Goal: Find specific page/section: Find specific page/section

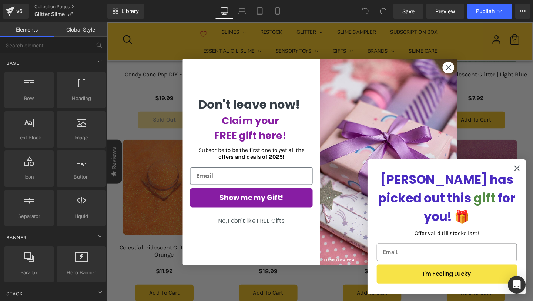
scroll to position [426, 0]
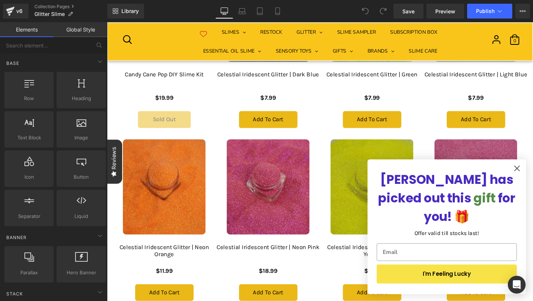
click at [122, 73] on div "Close dialog Don't leave now! Claim your FREE gift here! Subscribe to be the fi…" at bounding box center [331, 168] width 448 height 293
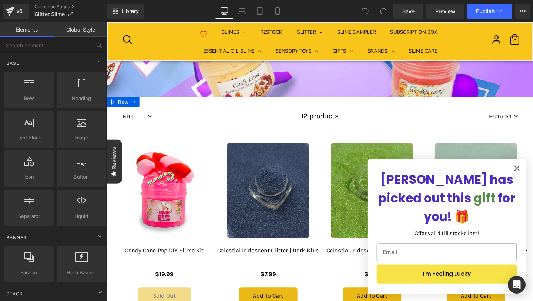
click at [146, 119] on select "Filter bingsu slime DIY DIY slime glitter slime Ice cream slime Nov 24 Oct 24 S…" at bounding box center [137, 121] width 35 height 10
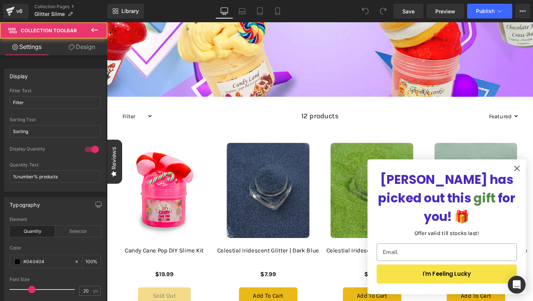
scroll to position [56, 0]
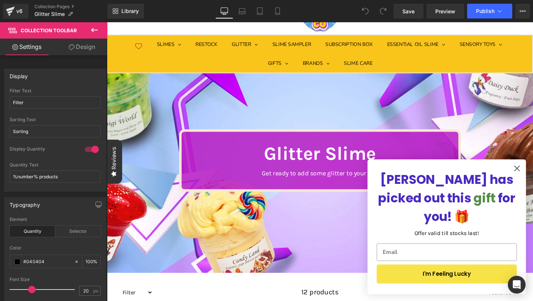
click at [8, 23] on span "Collection Toolbar" at bounding box center [44, 30] width 74 height 16
click at [6, 12] on icon at bounding box center [10, 11] width 9 height 19
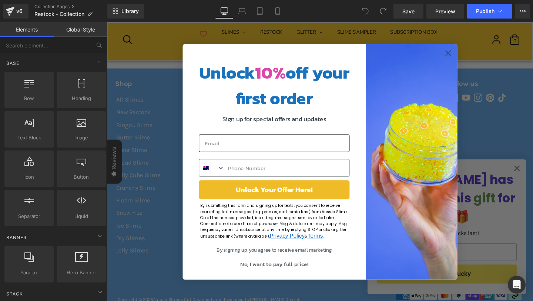
scroll to position [834, 0]
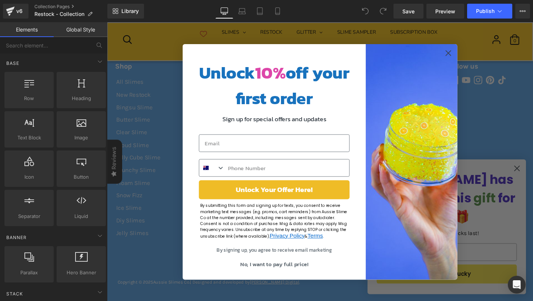
click at [138, 73] on div "Close dialog Unlock 10% off your first order Sign up for special offers and upd…" at bounding box center [331, 168] width 448 height 293
click at [139, 74] on div "Close dialog Unlock 10% off your first order Sign up for special offers and upd…" at bounding box center [331, 168] width 448 height 293
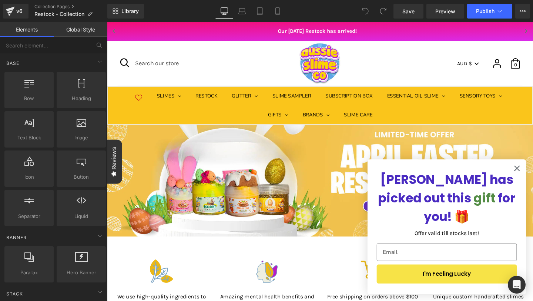
scroll to position [0, 0]
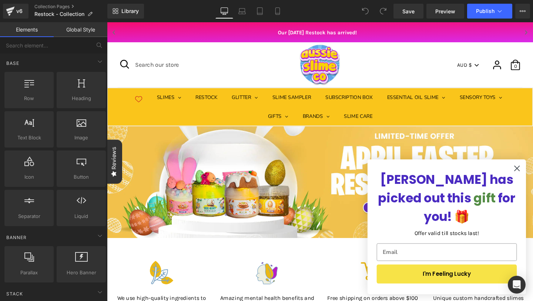
click at [407, 193] on div "[PERSON_NAME] has picked out this gift for you! 🎁 Offer valid till stocks last!…" at bounding box center [465, 237] width 152 height 127
click at [423, 199] on p "[PERSON_NAME] has picked out this gift for you! 🎁" at bounding box center [464, 206] width 147 height 59
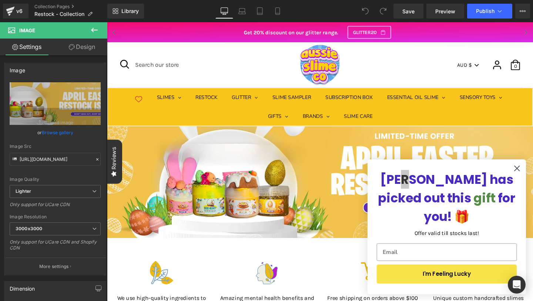
click at [56, 47] on link "Design" at bounding box center [82, 47] width 54 height 17
click at [36, 50] on link "Settings" at bounding box center [27, 47] width 54 height 17
click at [44, 64] on div "Image" at bounding box center [54, 70] width 101 height 14
click at [58, 154] on input "[URL][DOMAIN_NAME]" at bounding box center [55, 159] width 91 height 13
click at [53, 128] on link "Browse gallery" at bounding box center [57, 132] width 31 height 13
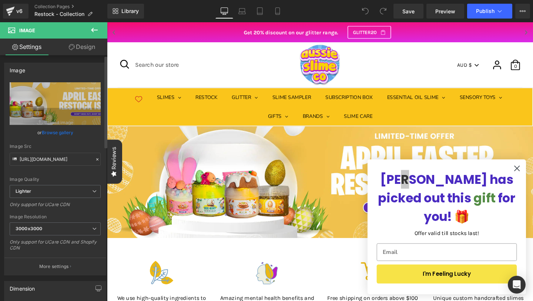
click at [53, 0] on div "You are previewing how the will restyle your page. You can not edit Elements in…" at bounding box center [266, 0] width 533 height 0
click at [56, 134] on link "Browse gallery" at bounding box center [57, 132] width 31 height 13
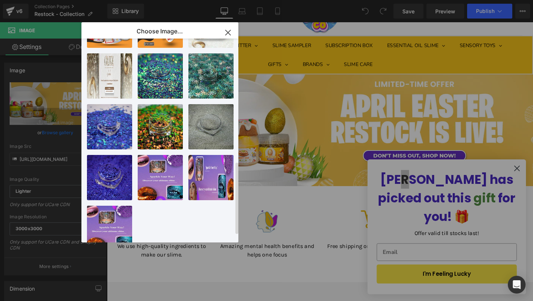
scroll to position [346, 0]
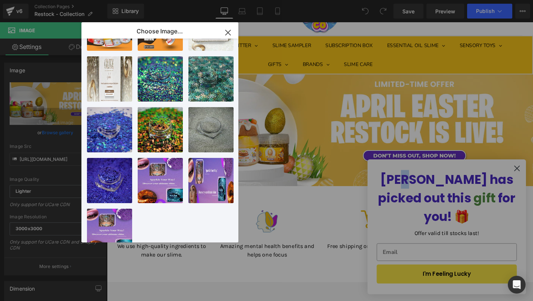
click at [329, 90] on img at bounding box center [331, 131] width 448 height 125
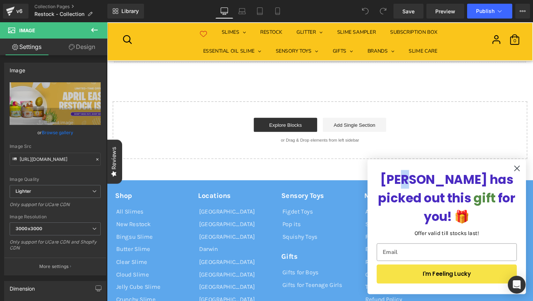
scroll to position [700, 0]
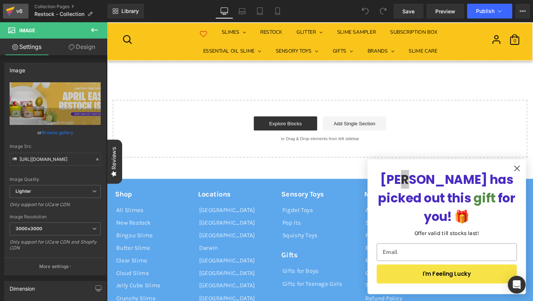
click at [5, 11] on link "v6" at bounding box center [16, 11] width 26 height 15
click at [5, 10] on link "v6" at bounding box center [16, 11] width 26 height 15
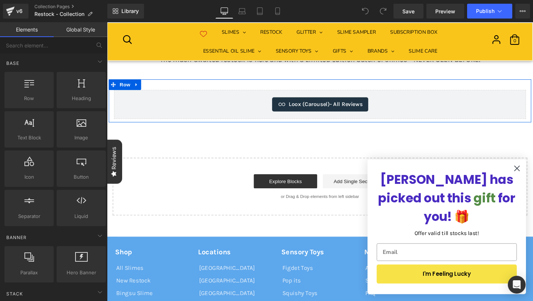
scroll to position [640, 0]
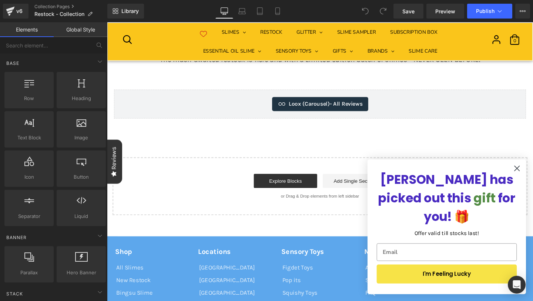
click at [325, 123] on div "Loox (Carousel) - All Reviews Loox (Carousel) Row" at bounding box center [331, 104] width 444 height 45
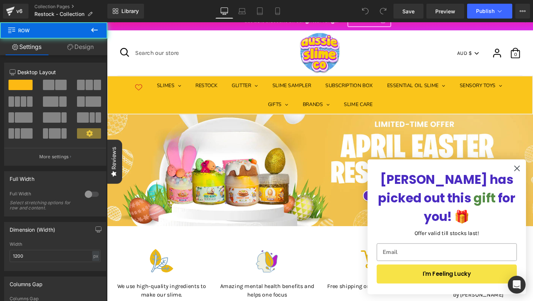
scroll to position [10, 0]
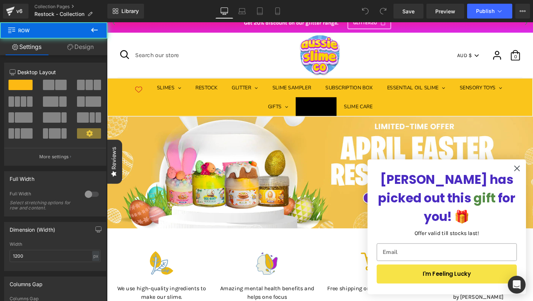
click at [324, 121] on link "BRANDS" at bounding box center [327, 111] width 43 height 20
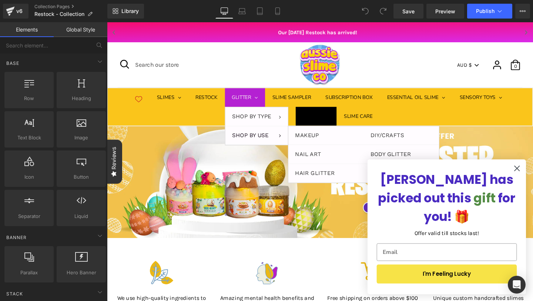
scroll to position [2, 0]
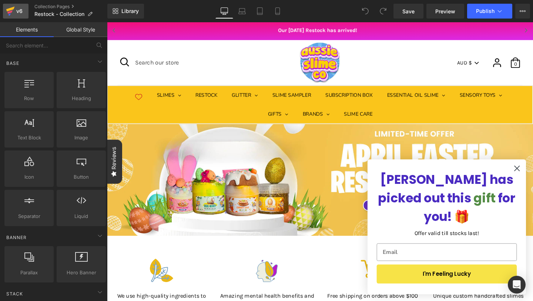
click at [6, 10] on icon at bounding box center [10, 11] width 9 height 19
